Goal: Check status: Check status

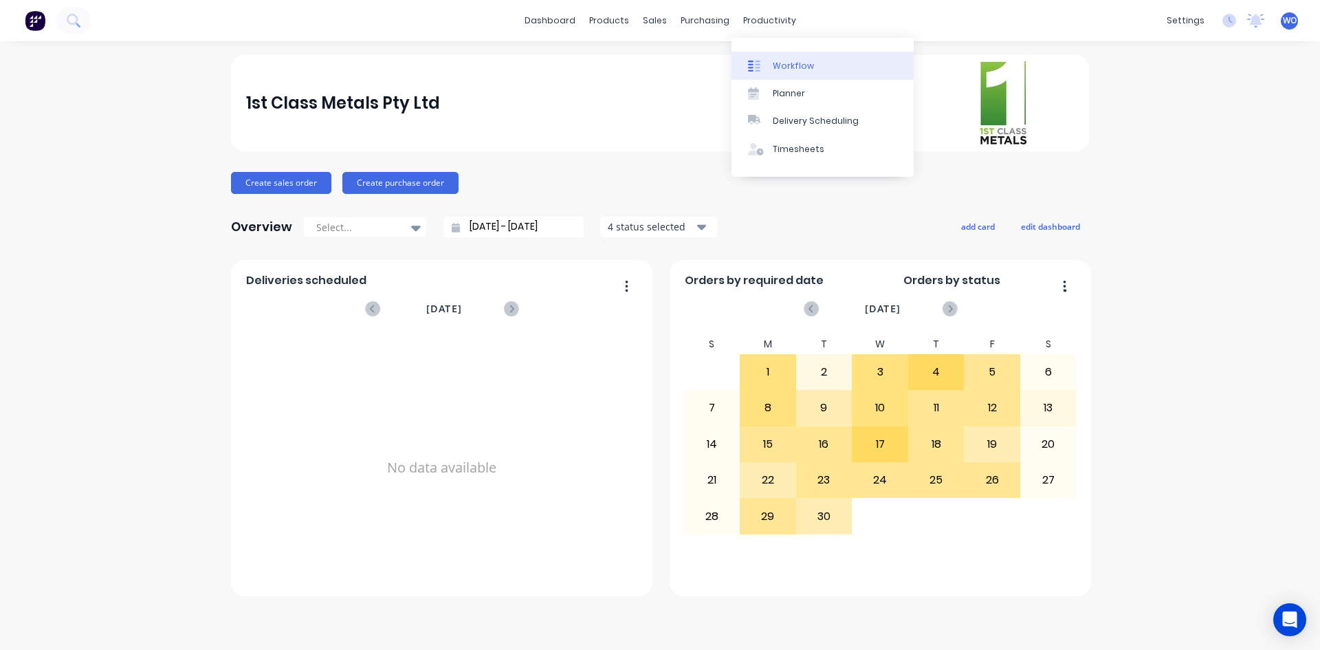
click at [785, 61] on div "Workflow" at bounding box center [793, 66] width 41 height 12
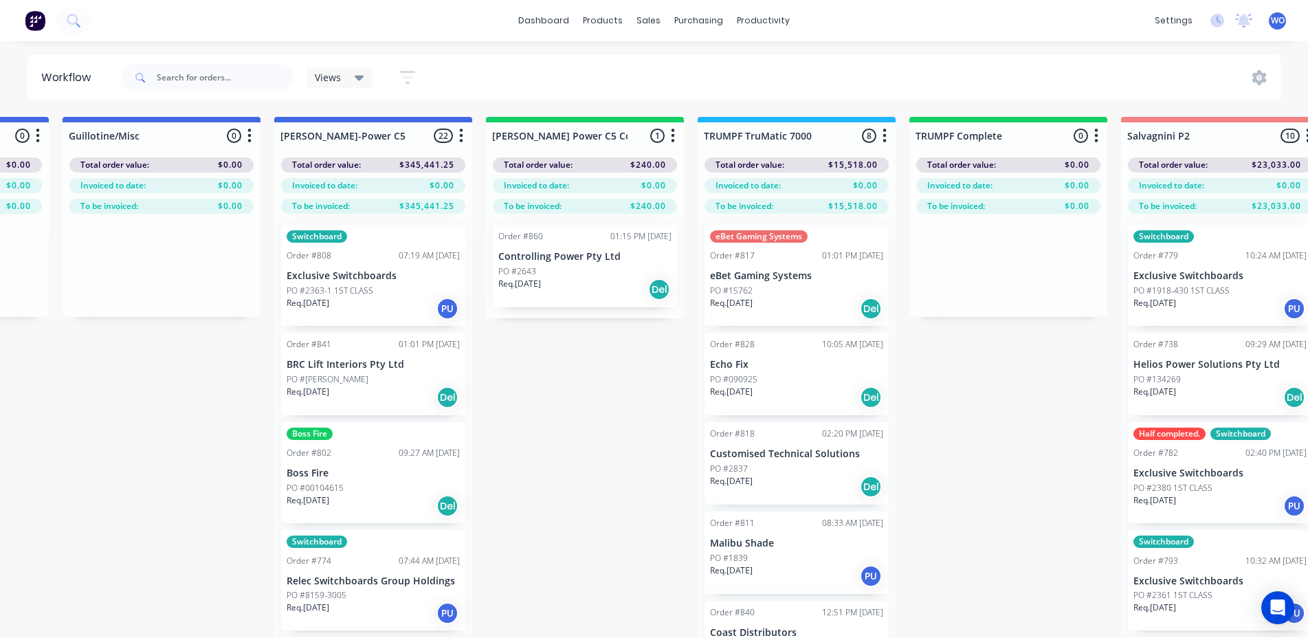
scroll to position [0, 1141]
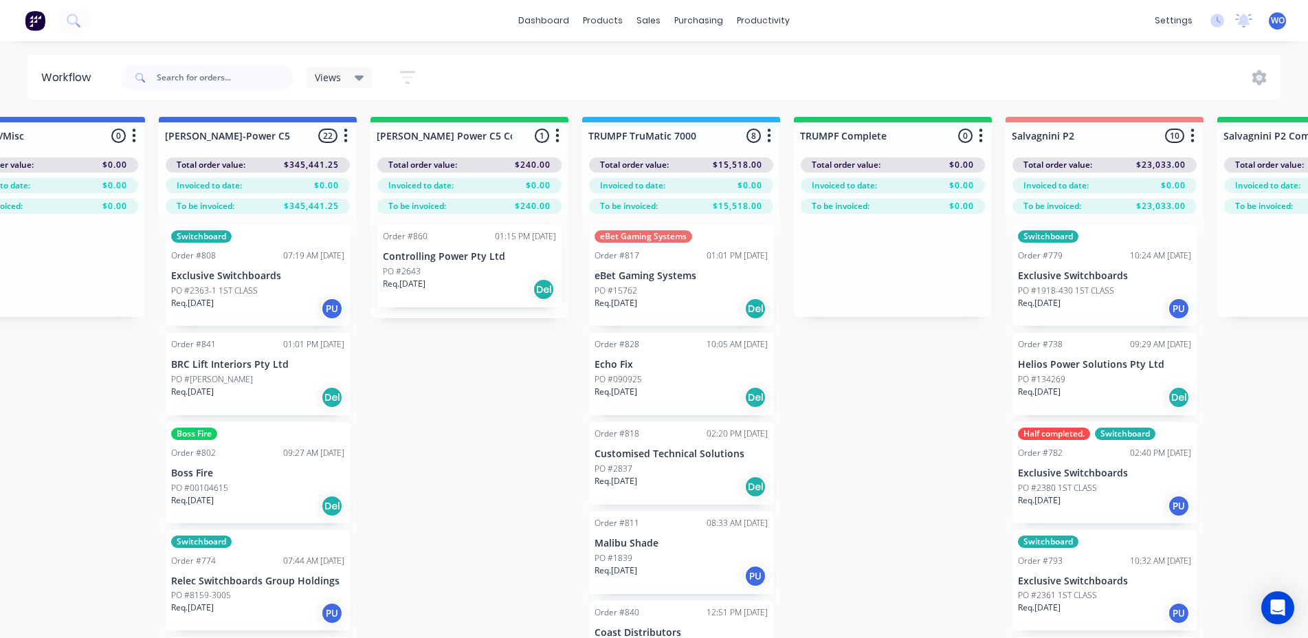
click at [463, 274] on div "PO #2643" at bounding box center [469, 271] width 173 height 12
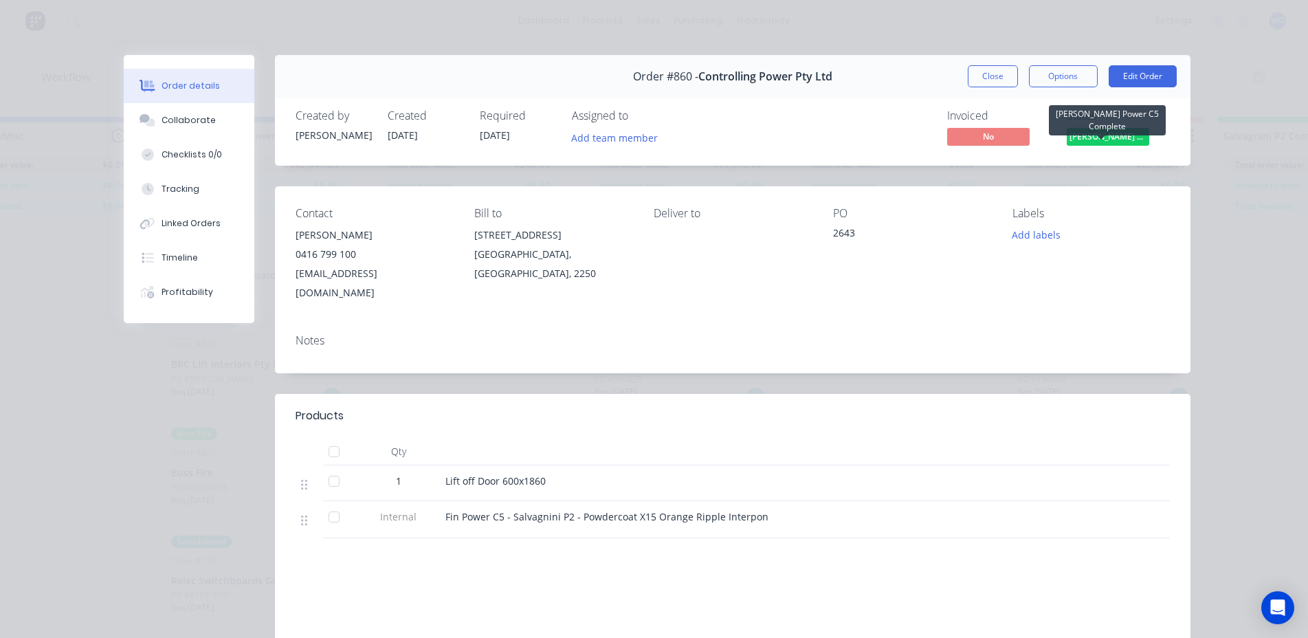
click at [1118, 142] on span "[PERSON_NAME] Power C5 C..." at bounding box center [1108, 136] width 83 height 17
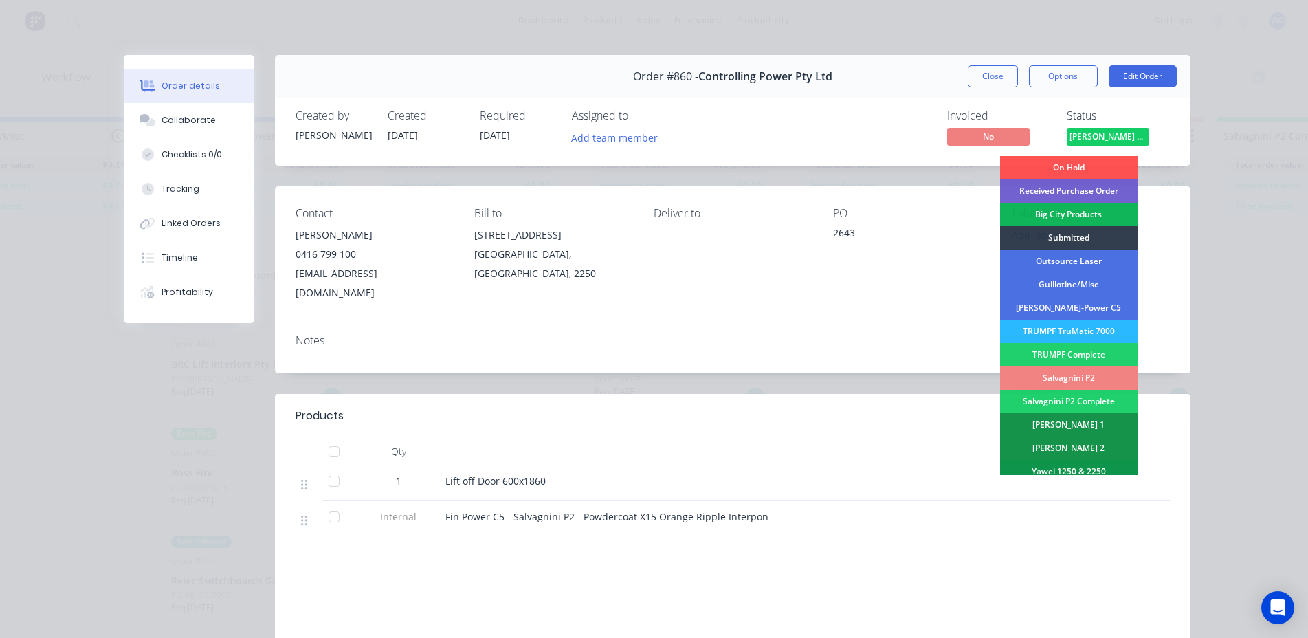
click at [1084, 378] on div "Salvagnini P2" at bounding box center [1069, 377] width 138 height 23
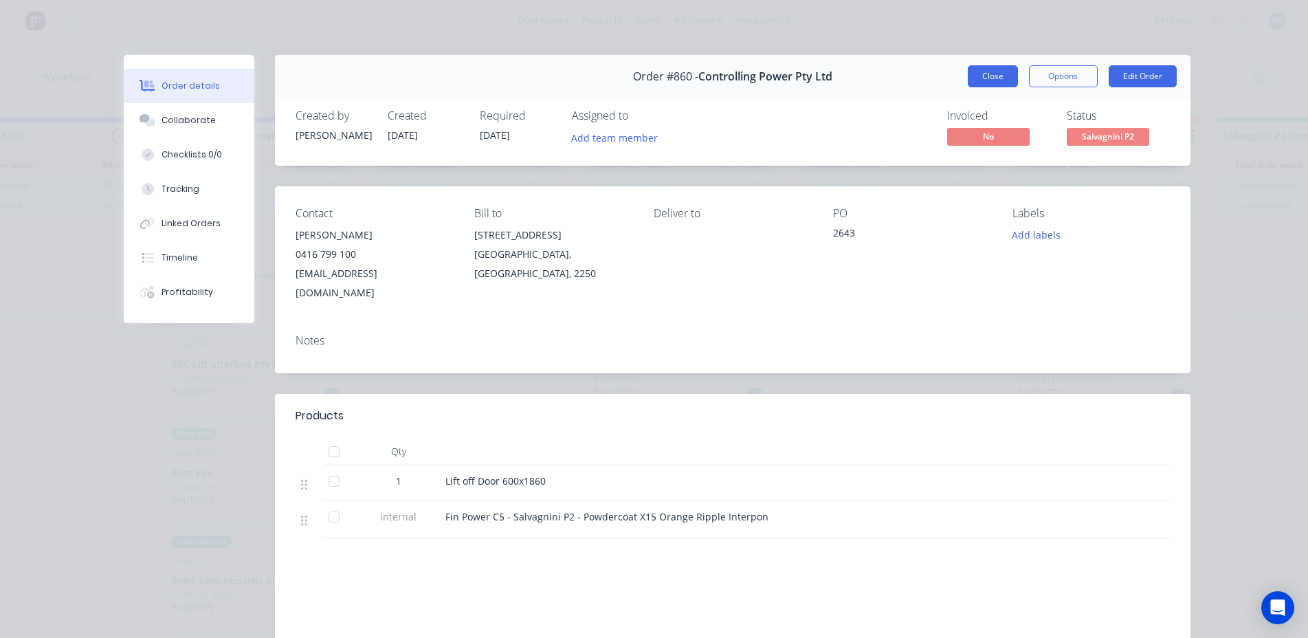
click at [989, 69] on button "Close" at bounding box center [993, 76] width 50 height 22
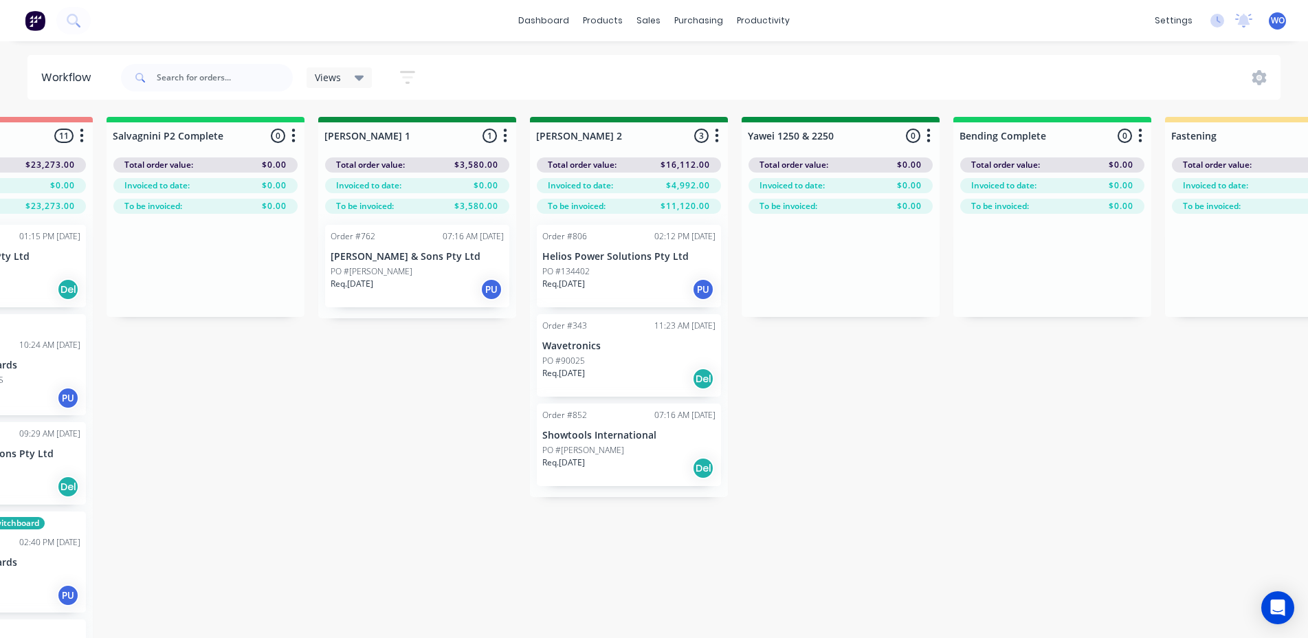
scroll to position [0, 2259]
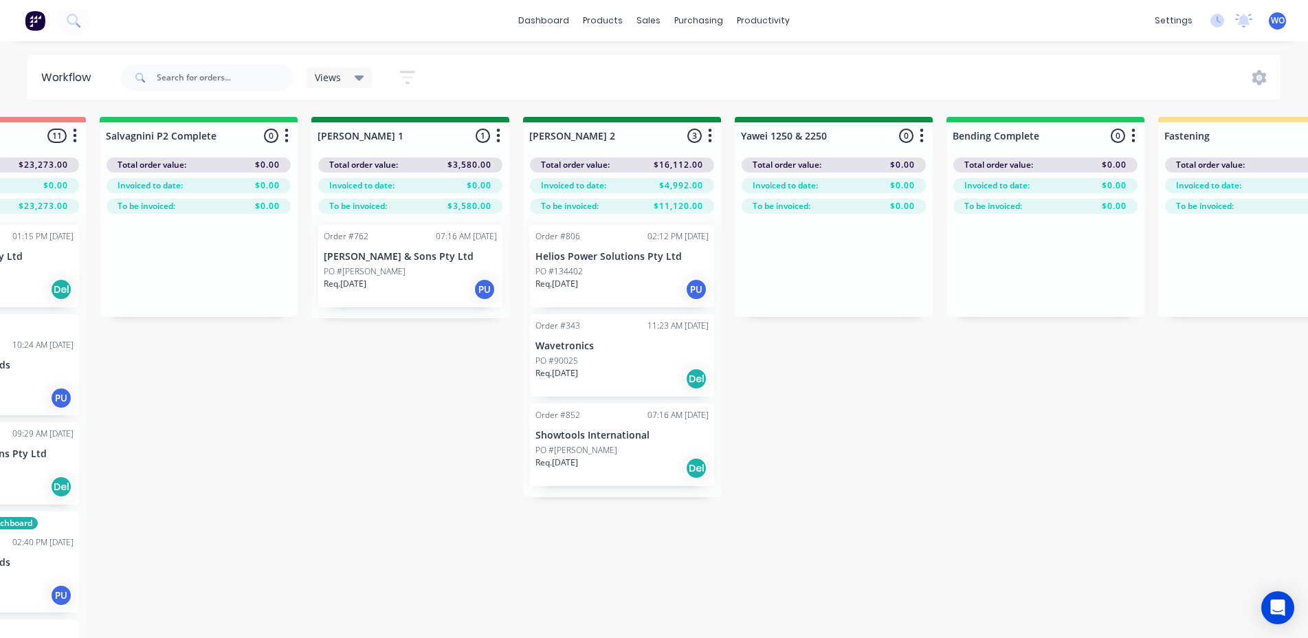
click at [680, 441] on p "Showtools International" at bounding box center [622, 436] width 173 height 12
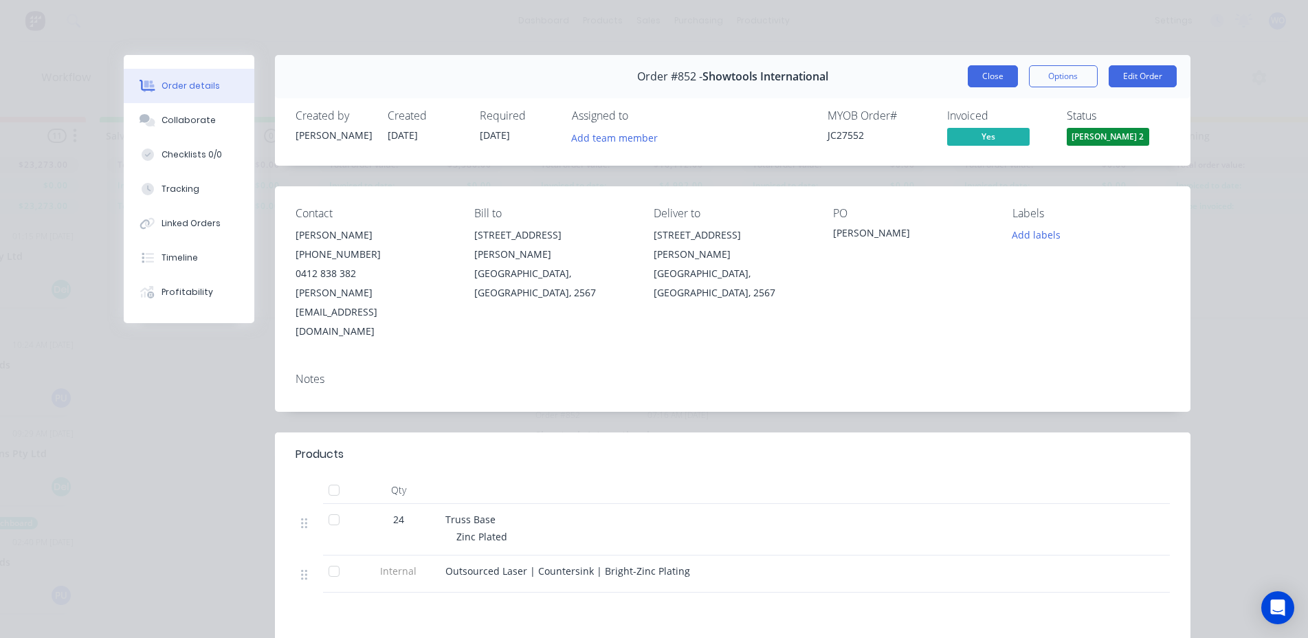
click at [971, 80] on button "Close" at bounding box center [993, 76] width 50 height 22
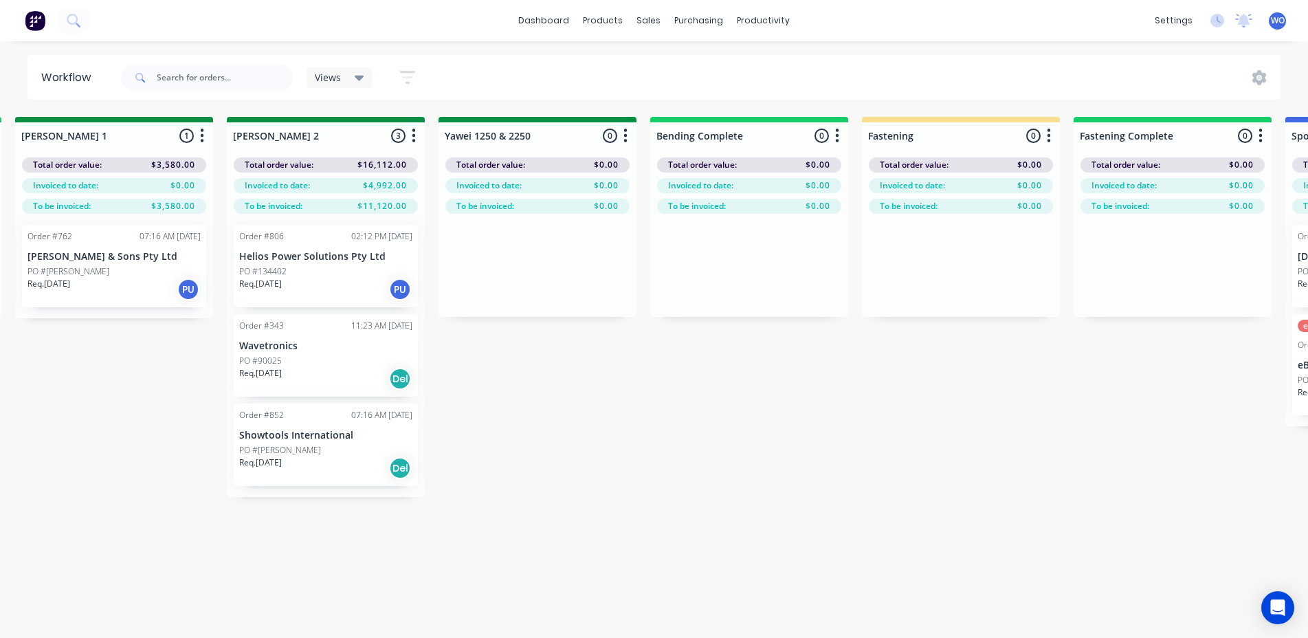
scroll to position [0, 2283]
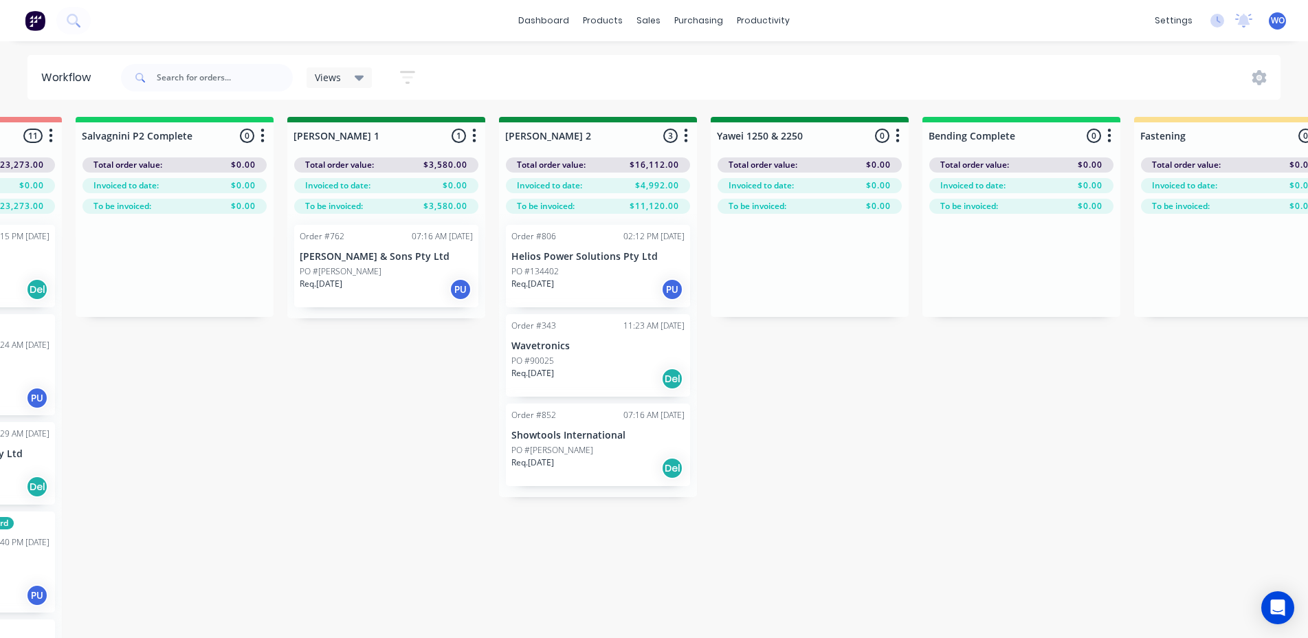
click at [582, 467] on div "Req. [DATE] Del" at bounding box center [598, 468] width 173 height 23
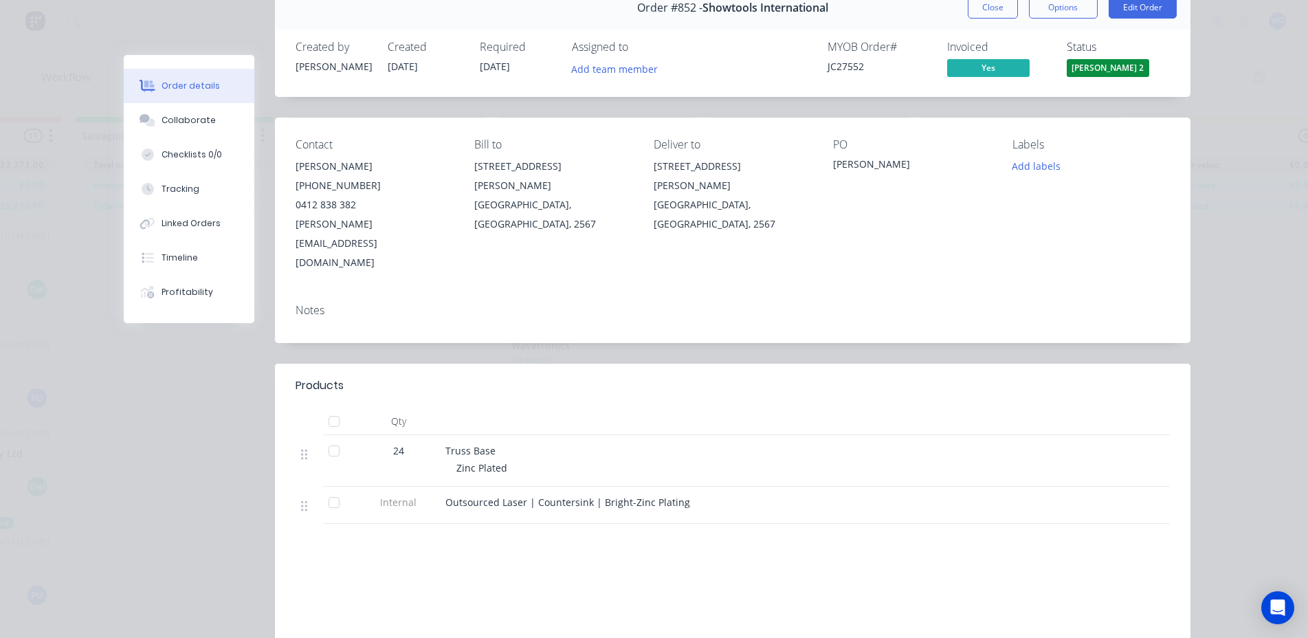
scroll to position [0, 0]
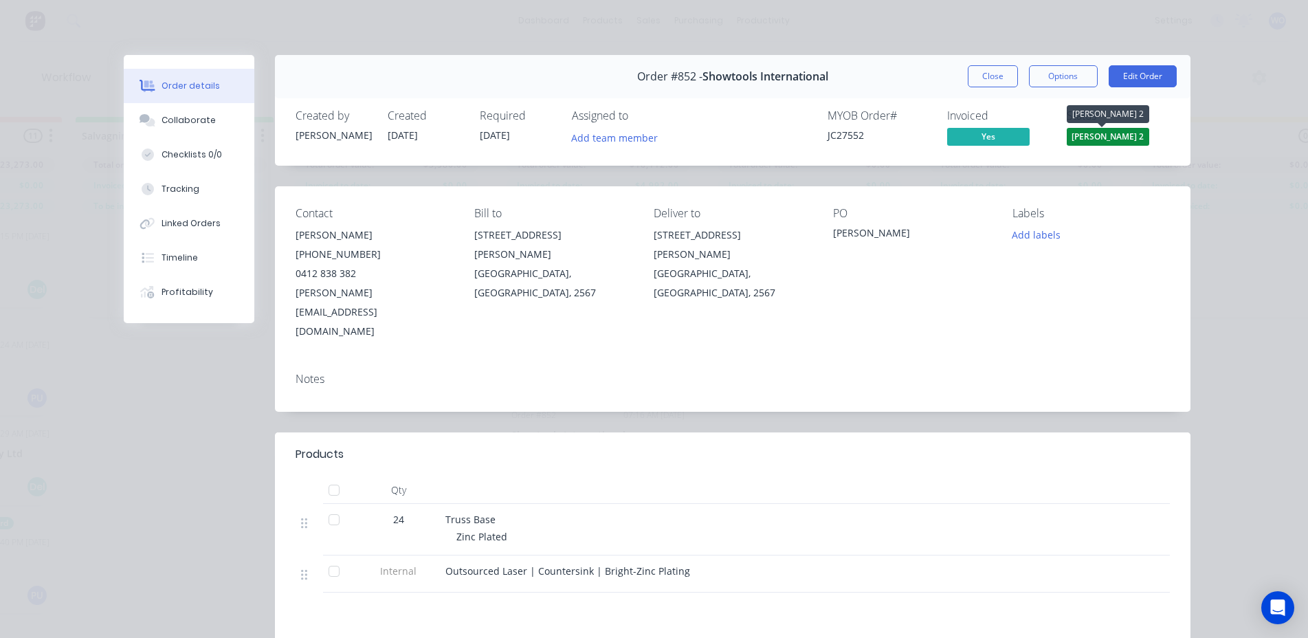
click at [1132, 137] on span "[PERSON_NAME] 2" at bounding box center [1108, 136] width 83 height 17
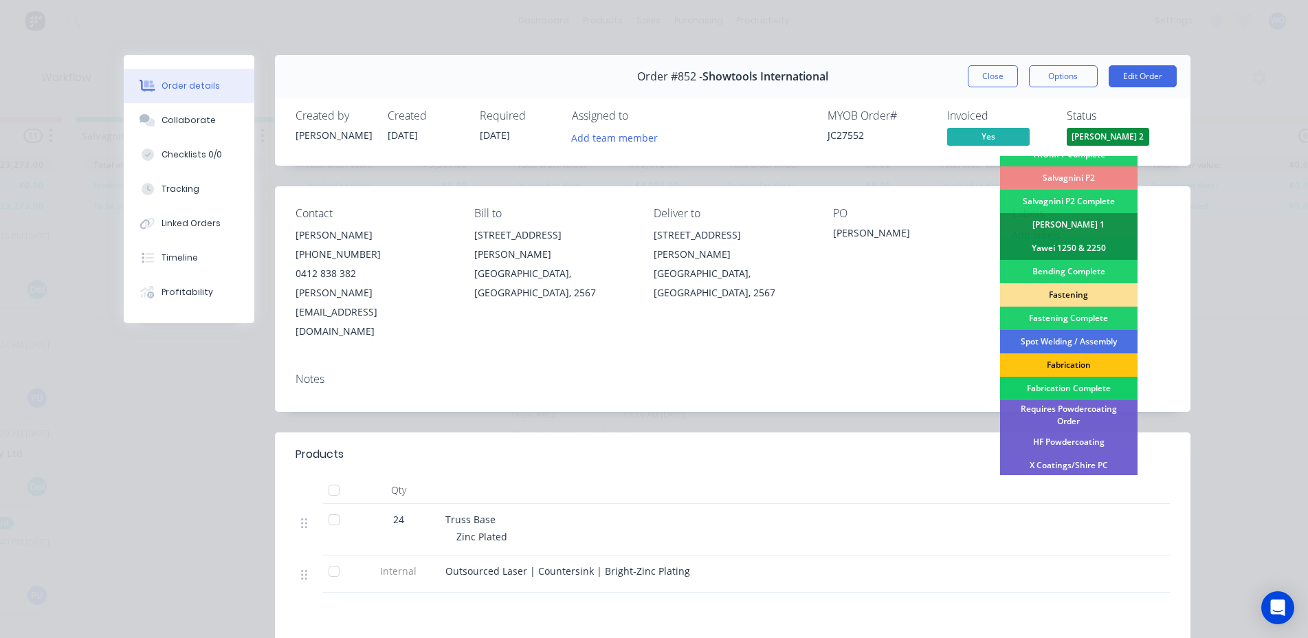
scroll to position [206, 0]
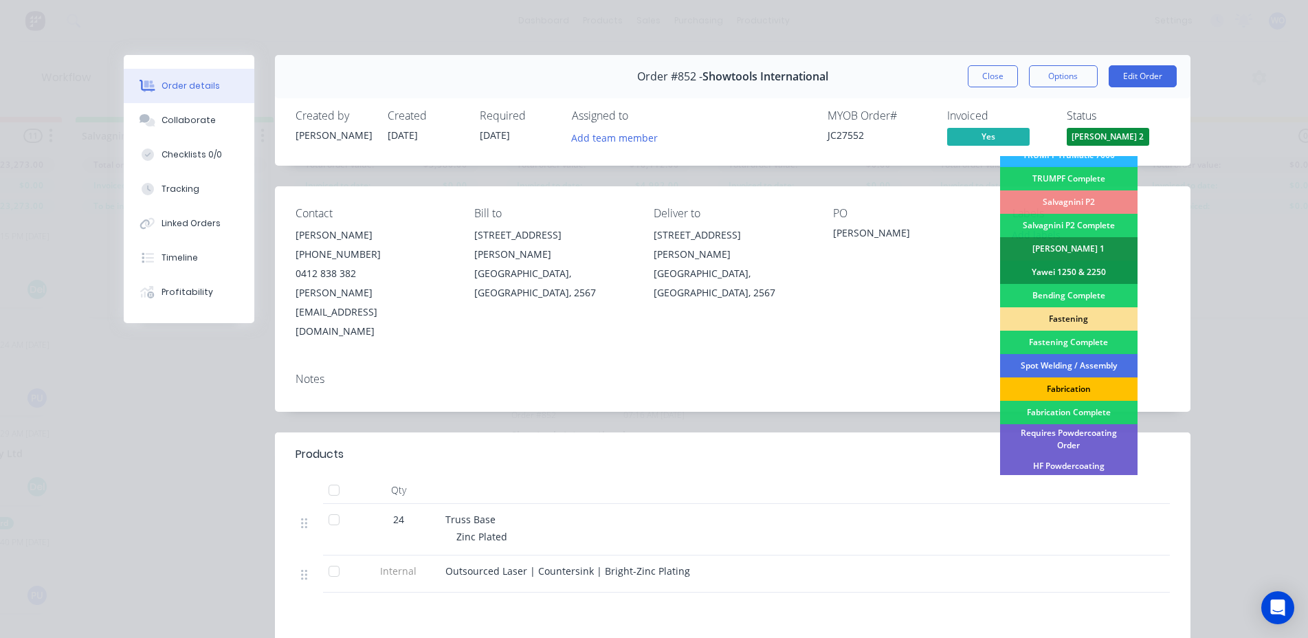
click at [1089, 384] on div "Fabrication" at bounding box center [1069, 388] width 138 height 23
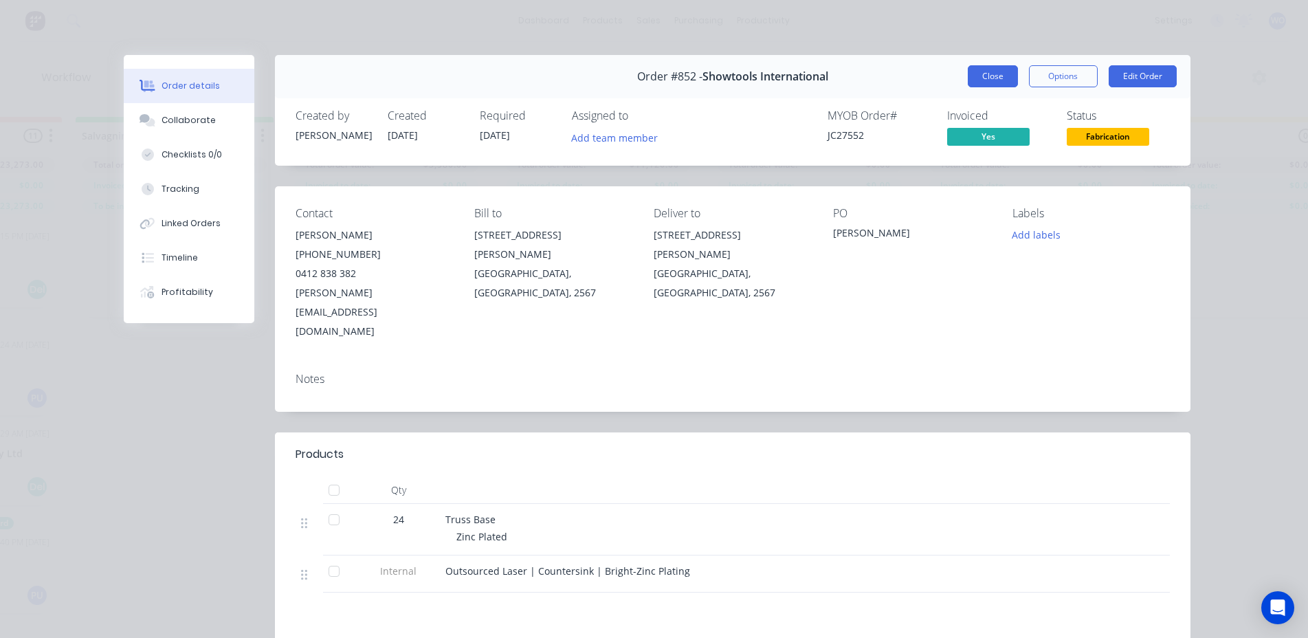
click at [993, 72] on button "Close" at bounding box center [993, 76] width 50 height 22
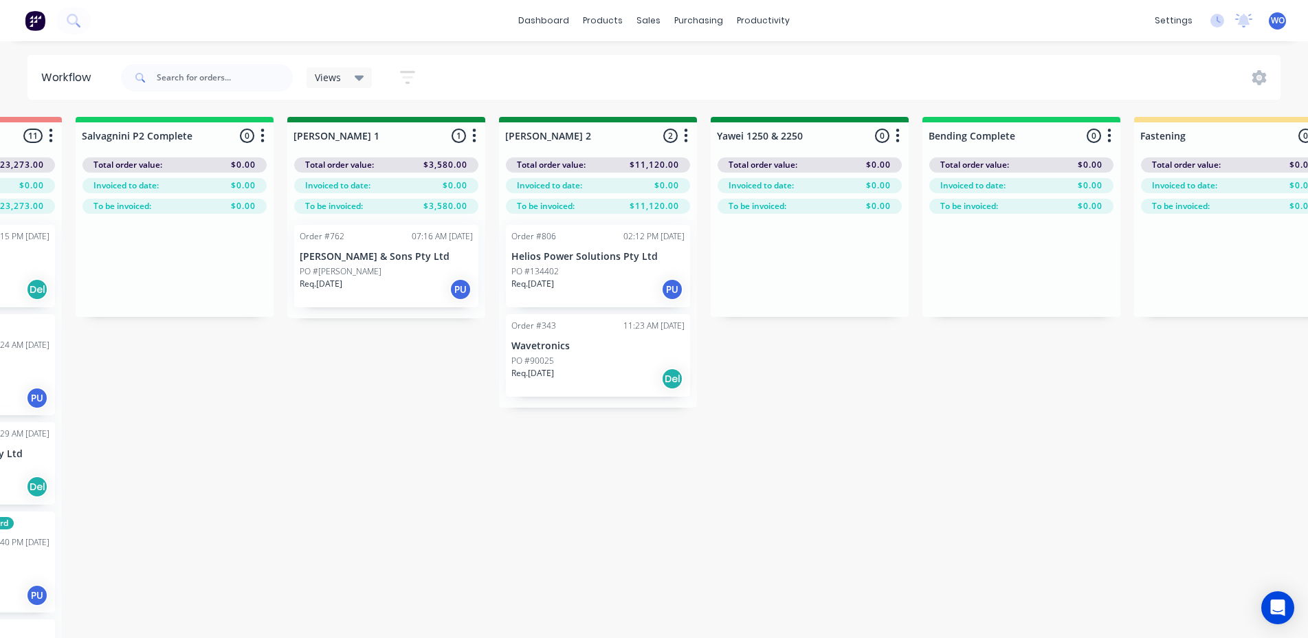
click at [888, 536] on div "On Hold 5 Status colour #FF4949 hex #FF4949 Save Cancel Notifications Email SMS…" at bounding box center [846, 402] width 6281 height 570
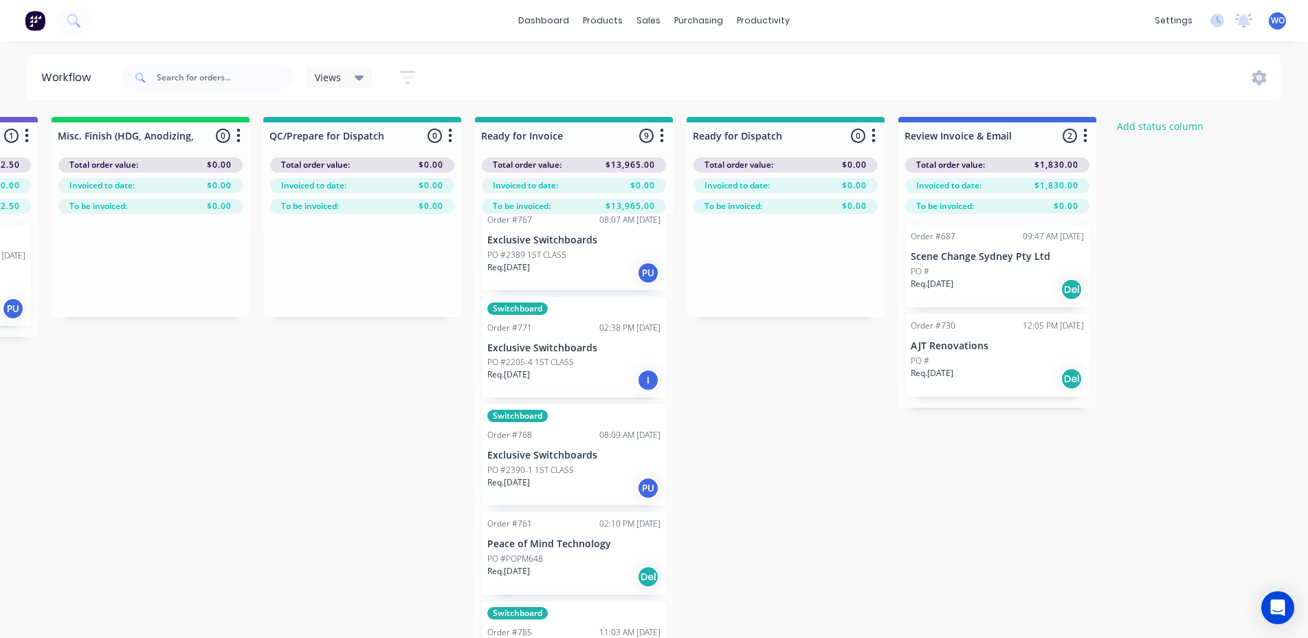
scroll to position [0, 0]
